Goal: Navigation & Orientation: Understand site structure

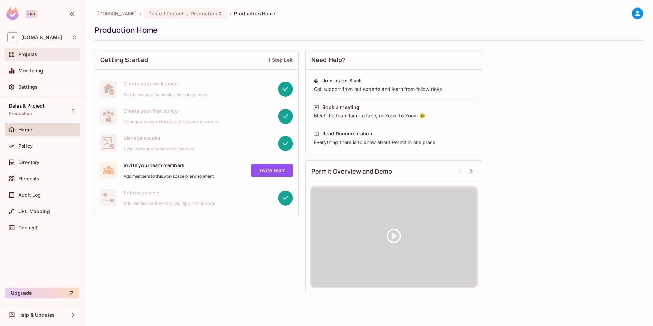
click at [33, 52] on span "Projects" at bounding box center [27, 54] width 19 height 5
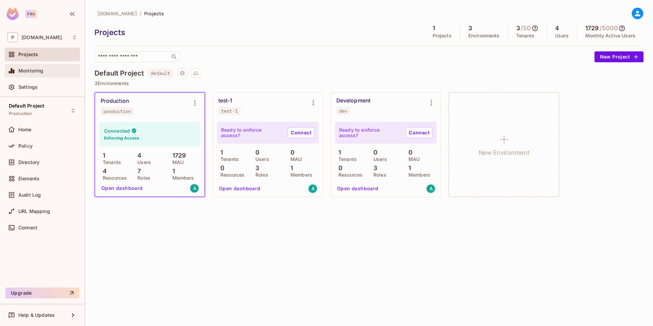
click at [37, 70] on span "Monitoring" at bounding box center [30, 70] width 25 height 5
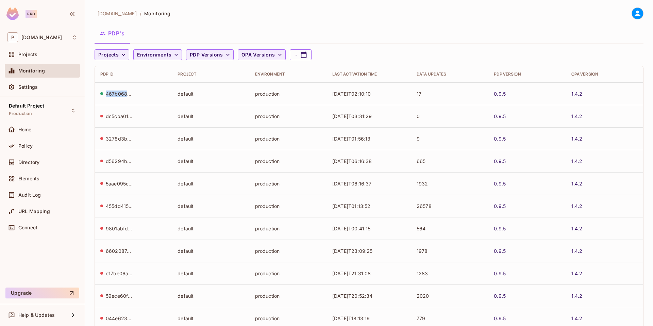
drag, startPoint x: 107, startPoint y: 94, endPoint x: 135, endPoint y: 91, distance: 27.7
click at [135, 91] on div "467b0686-e96b-48cb-bb86-040c311ff9a9" at bounding box center [133, 93] width 66 height 6
click at [30, 88] on span "Settings" at bounding box center [27, 86] width 19 height 5
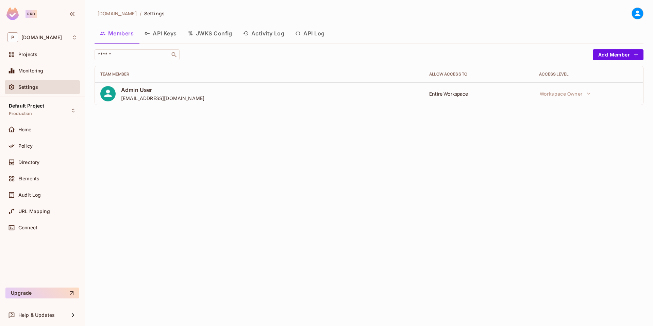
click at [261, 37] on button "Activity Log" at bounding box center [264, 33] width 52 height 17
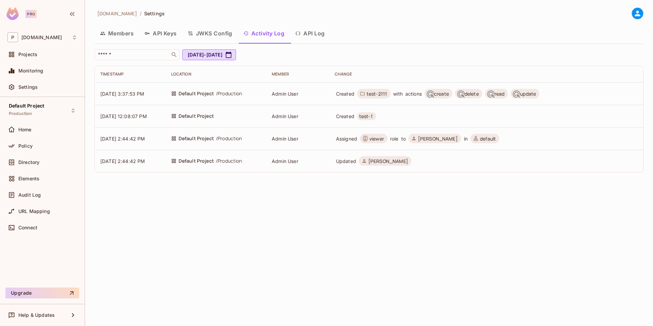
click at [300, 35] on icon "button" at bounding box center [297, 33] width 5 height 5
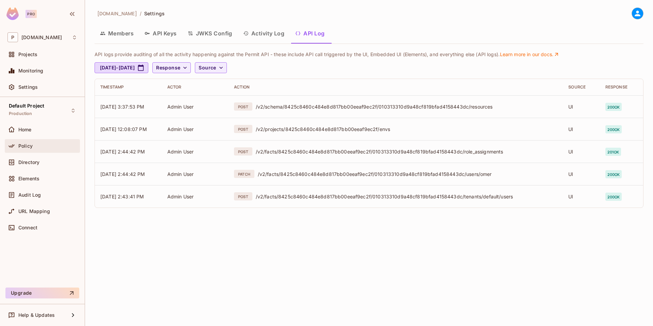
click at [34, 140] on div "Policy" at bounding box center [42, 146] width 75 height 14
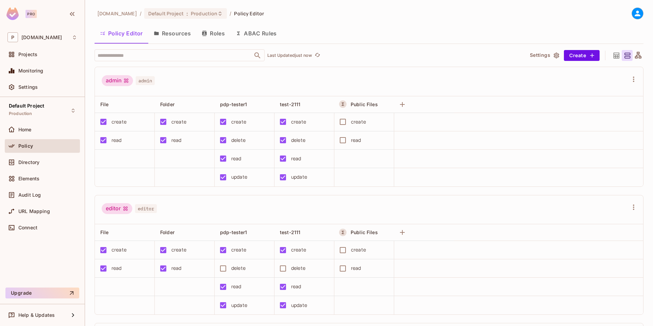
click at [170, 37] on button "Resources" at bounding box center [172, 33] width 48 height 17
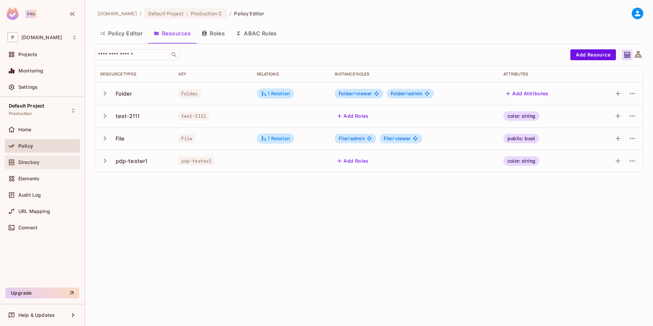
click at [19, 160] on span "Directory" at bounding box center [28, 161] width 21 height 5
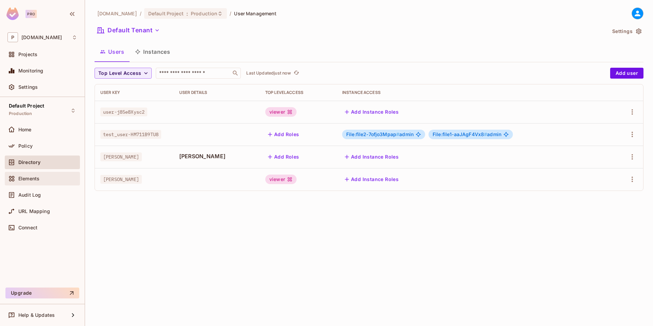
click at [30, 174] on div "Elements" at bounding box center [42, 178] width 70 height 8
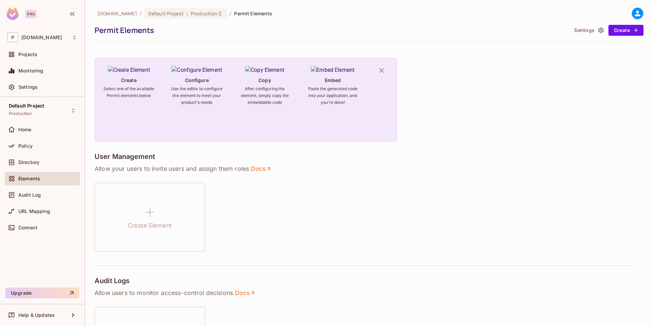
click at [571, 34] on button "Settings" at bounding box center [588, 30] width 34 height 11
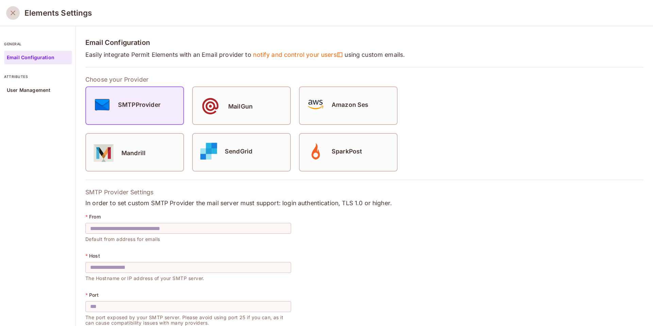
click at [11, 14] on icon "close" at bounding box center [13, 13] width 5 height 5
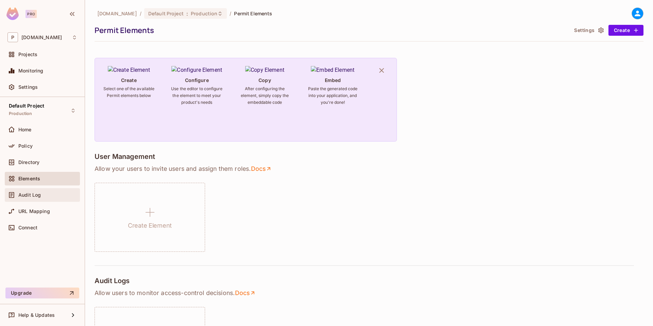
click at [37, 195] on span "Audit Log" at bounding box center [29, 194] width 22 height 5
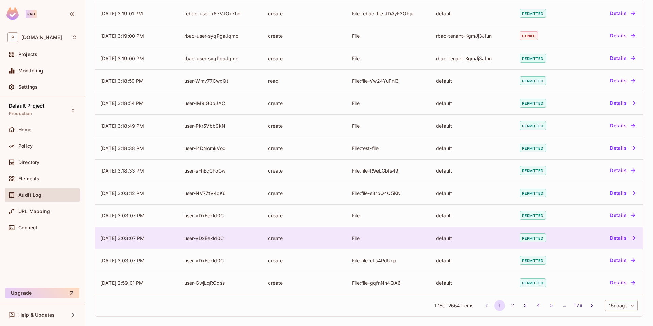
scroll to position [122, 0]
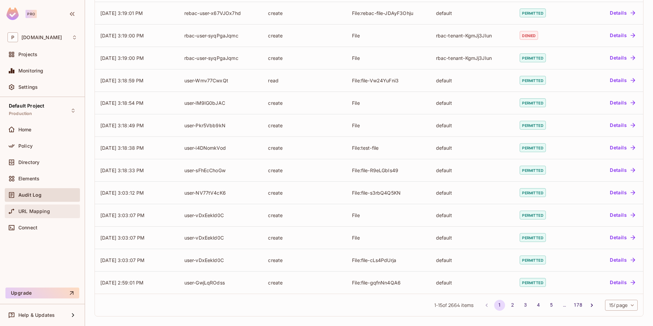
click at [51, 211] on div "URL Mapping" at bounding box center [47, 210] width 59 height 5
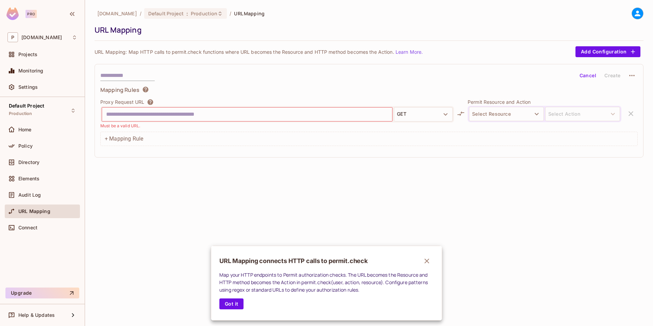
click at [42, 230] on div at bounding box center [326, 163] width 653 height 326
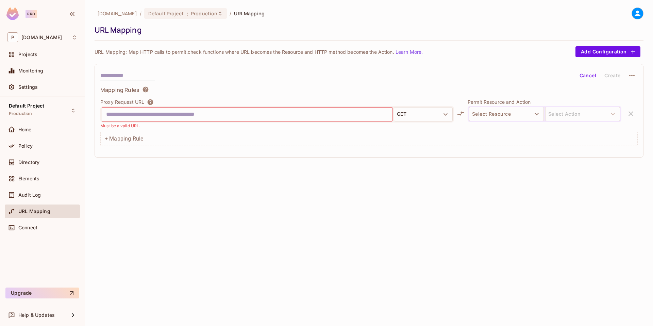
click at [168, 213] on div "[DOMAIN_NAME] / Default Project : Production / URL Mapping URL Mapping URL Mapp…" at bounding box center [369, 163] width 568 height 326
